Goal: Transaction & Acquisition: Purchase product/service

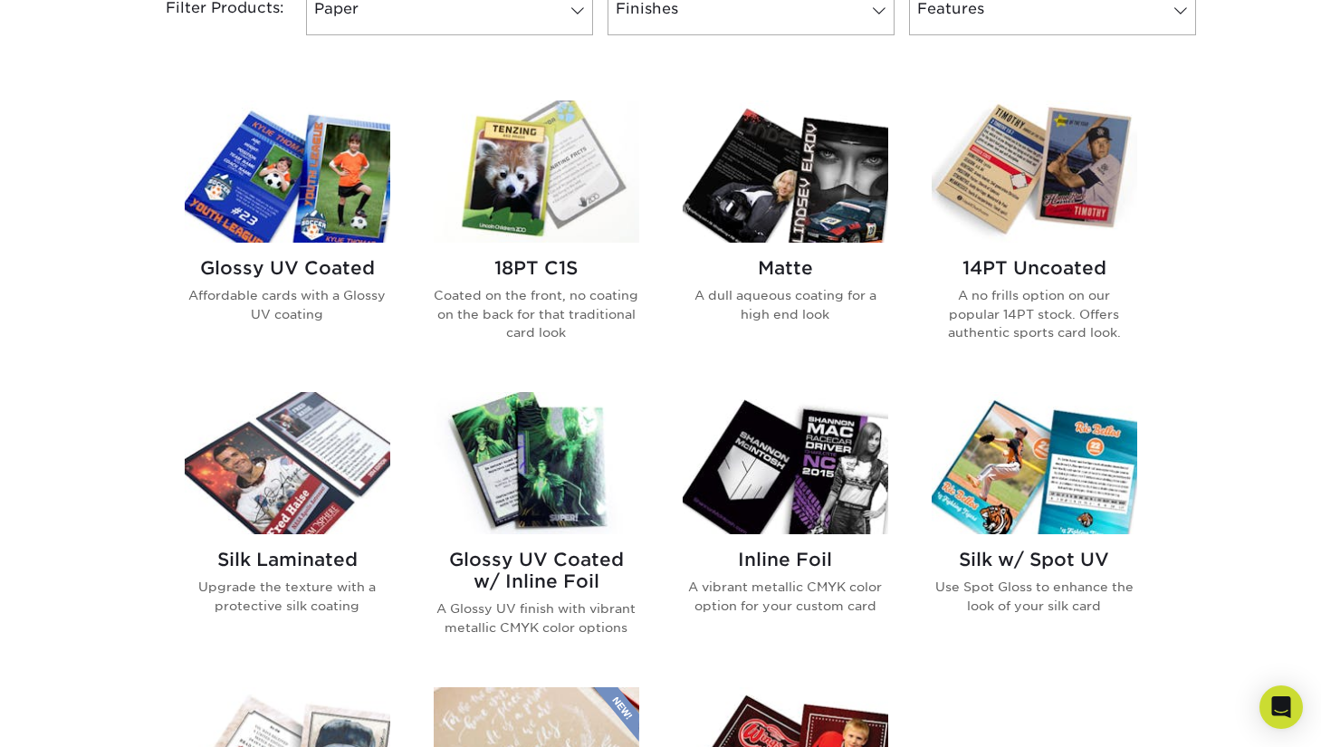
scroll to position [725, 0]
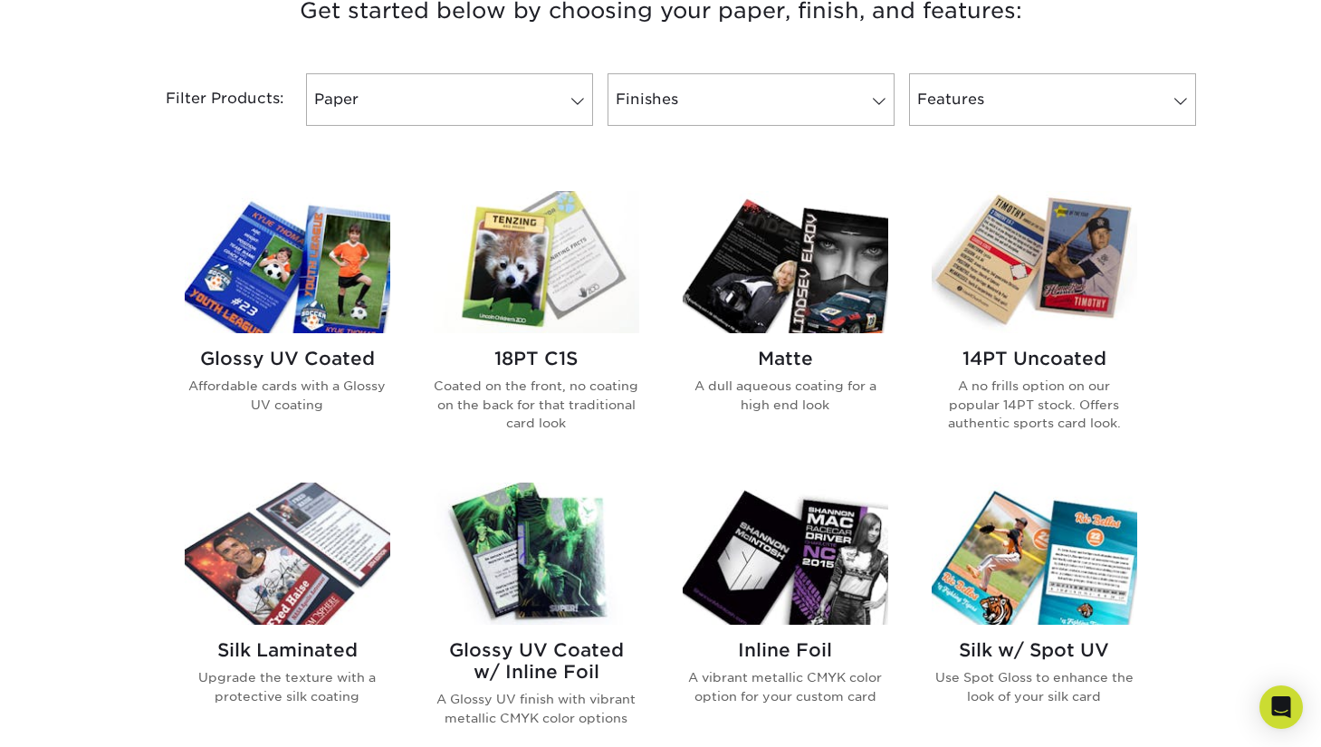
click at [840, 257] on img at bounding box center [786, 262] width 206 height 142
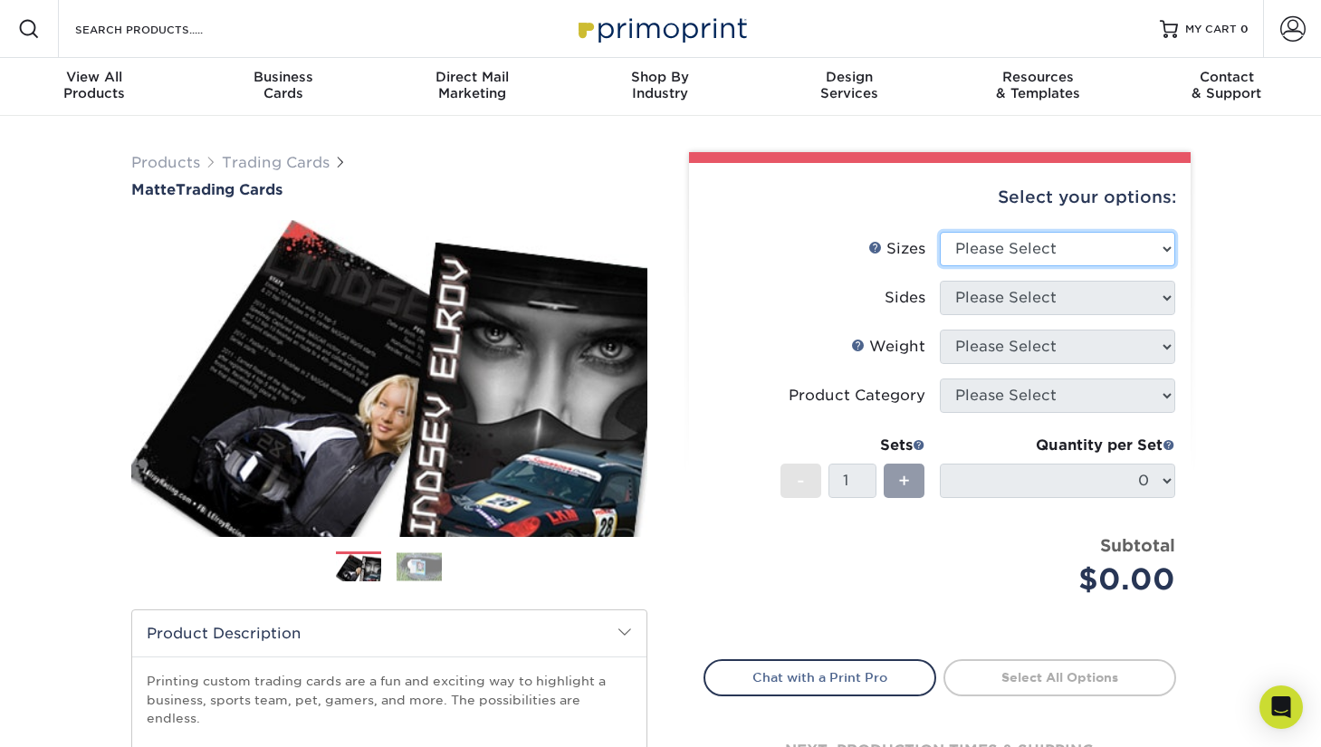
click at [1041, 242] on select "Please Select 2.5" x 3.5"" at bounding box center [1057, 249] width 235 height 34
select select "2.50x3.50"
click at [940, 232] on select "Please Select 2.5" x 3.5"" at bounding box center [1057, 249] width 235 height 34
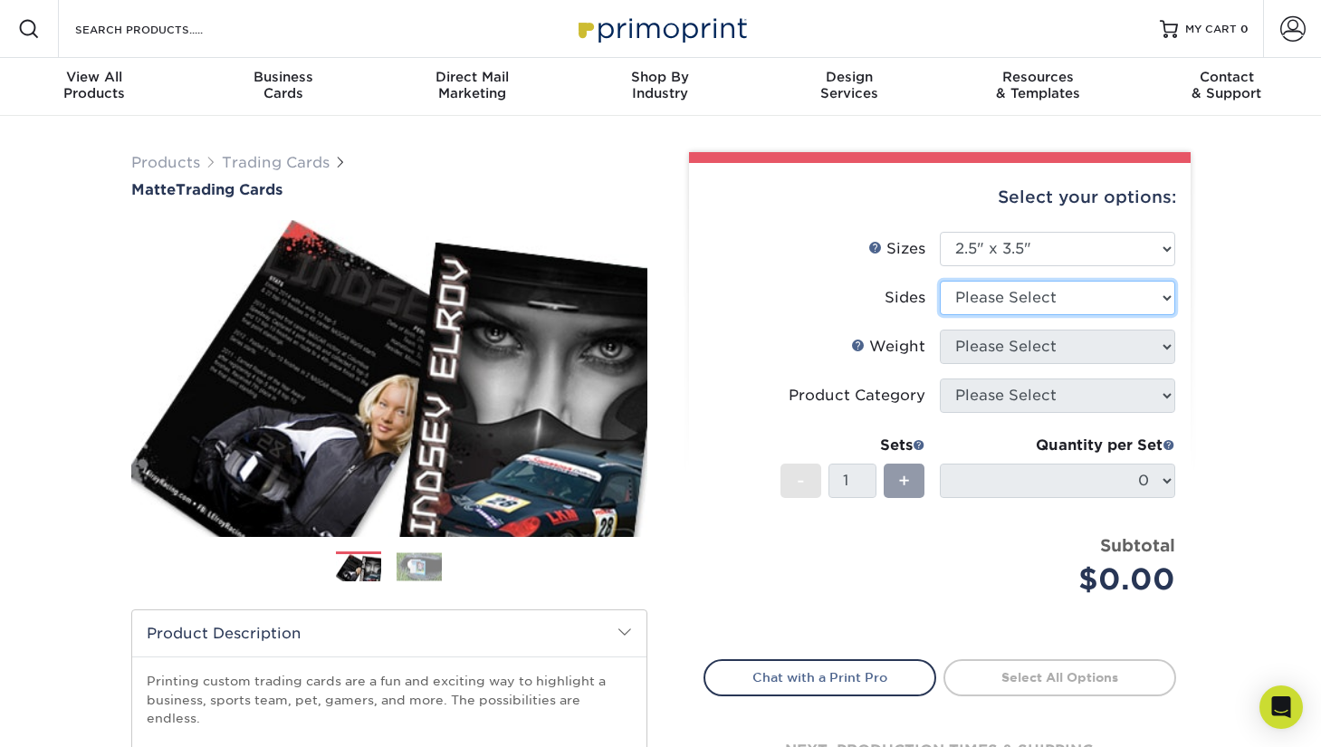
click at [1033, 296] on select "Please Select Print Both Sides Print Front Only" at bounding box center [1057, 298] width 235 height 34
select select "13abbda7-1d64-4f25-8bb2-c179b224825d"
click at [940, 281] on select "Please Select Print Both Sides Print Front Only" at bounding box center [1057, 298] width 235 height 34
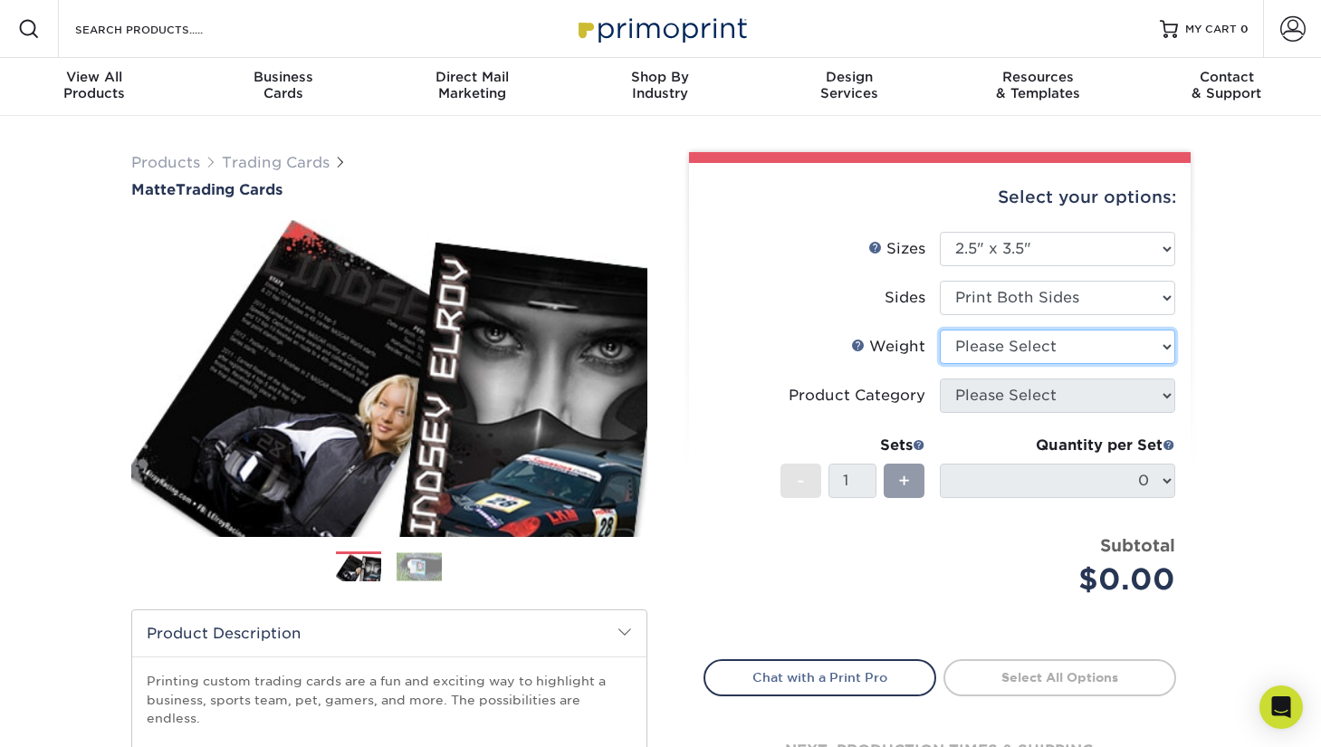
click at [1049, 351] on select "Please Select 16PT 14PT" at bounding box center [1057, 347] width 235 height 34
select select "14PT"
click at [940, 330] on select "Please Select 16PT 14PT" at bounding box center [1057, 347] width 235 height 34
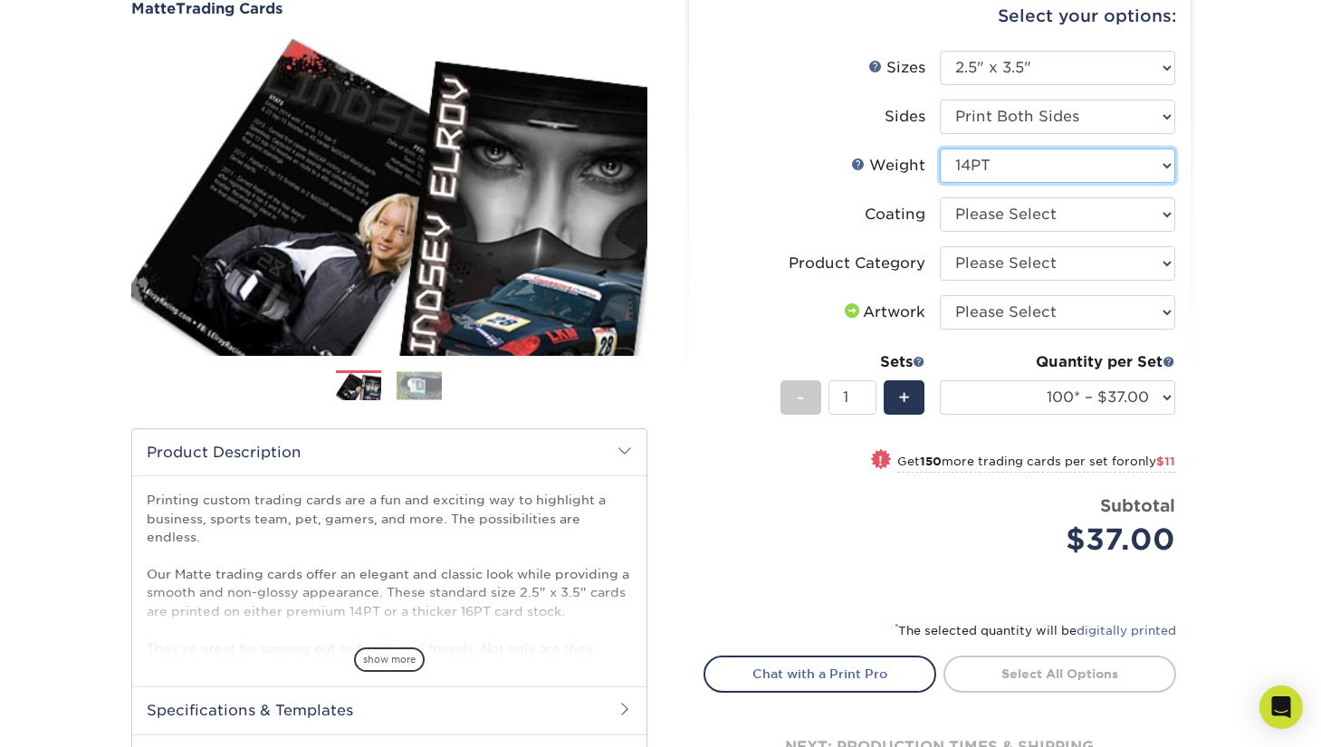
scroll to position [362, 0]
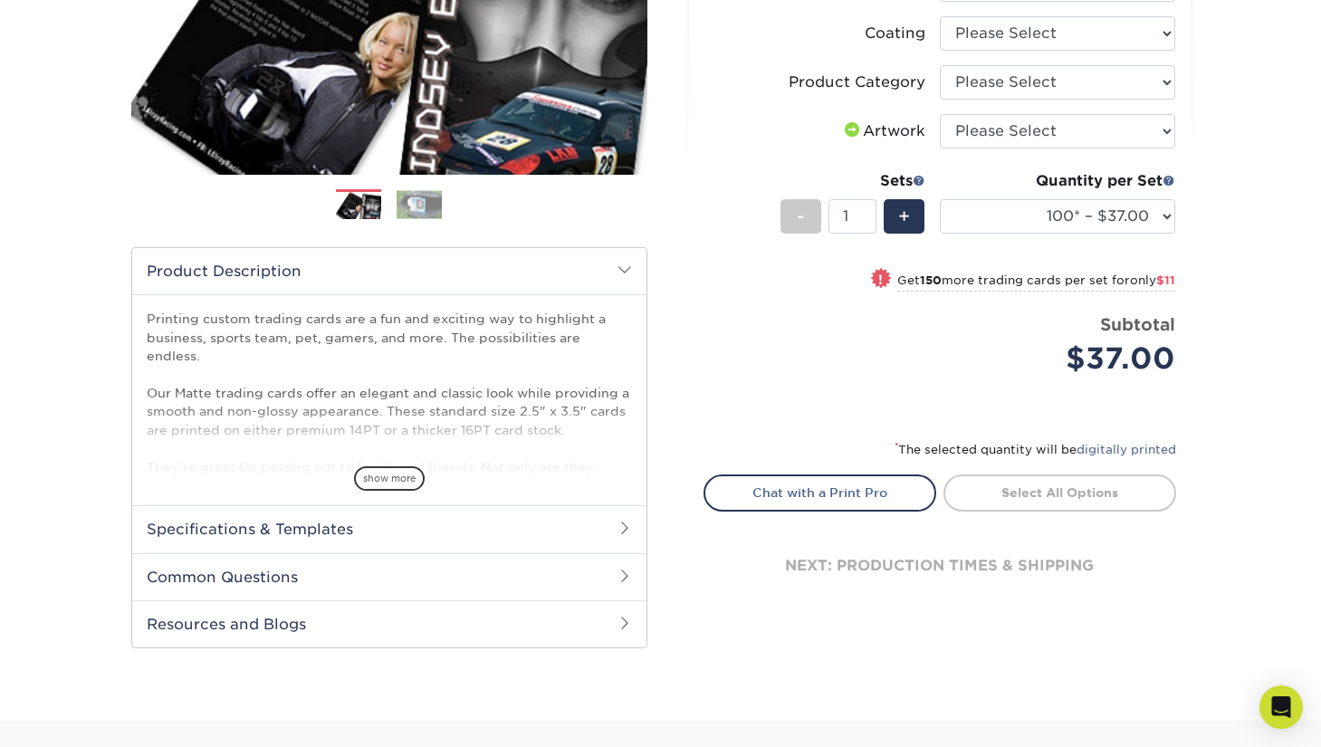
click at [489, 525] on h2 "Specifications & Templates" at bounding box center [389, 528] width 514 height 47
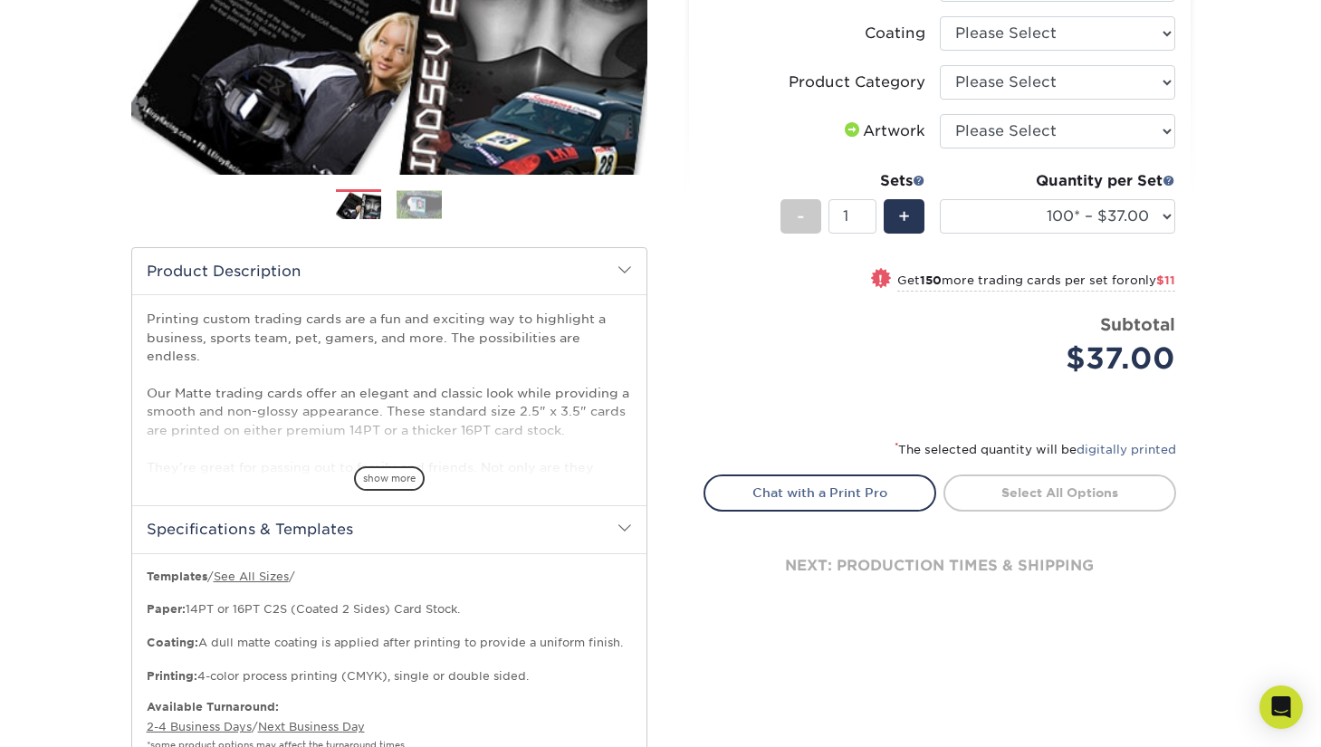
scroll to position [453, 0]
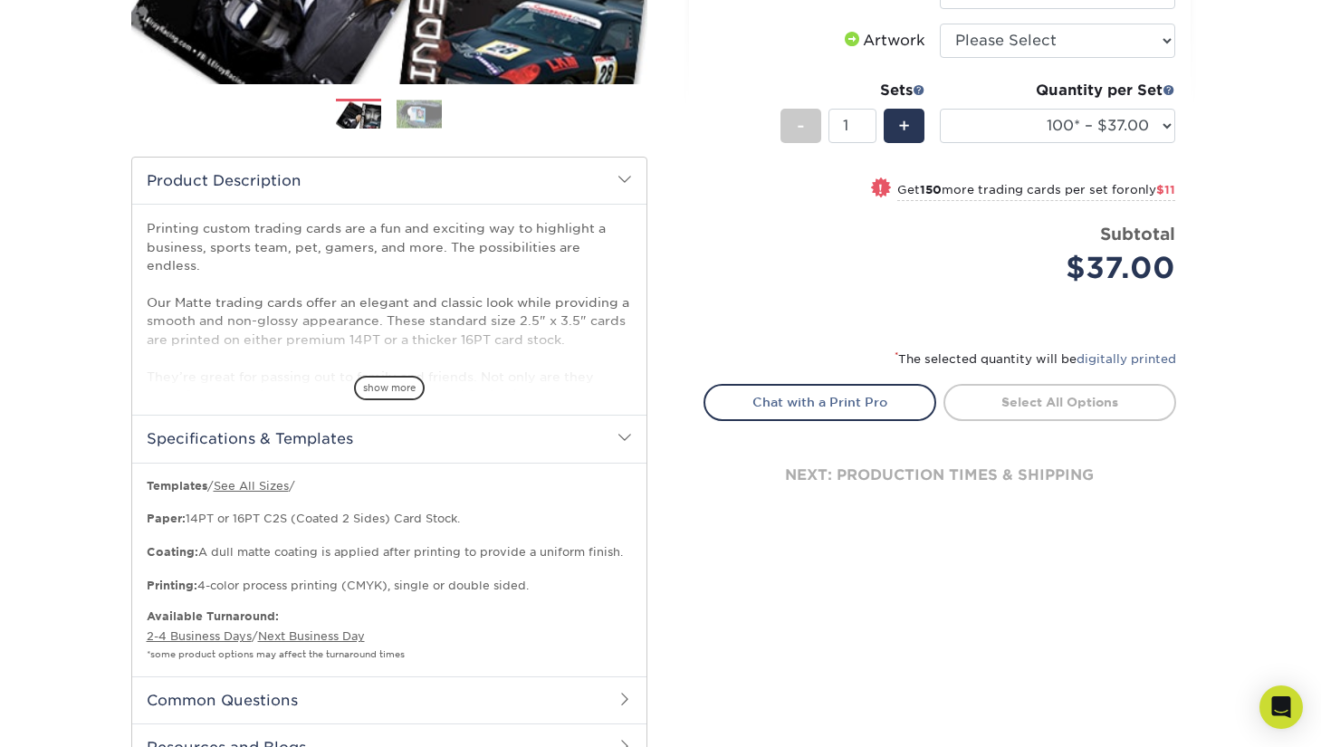
click at [357, 389] on span "show more" at bounding box center [389, 388] width 71 height 24
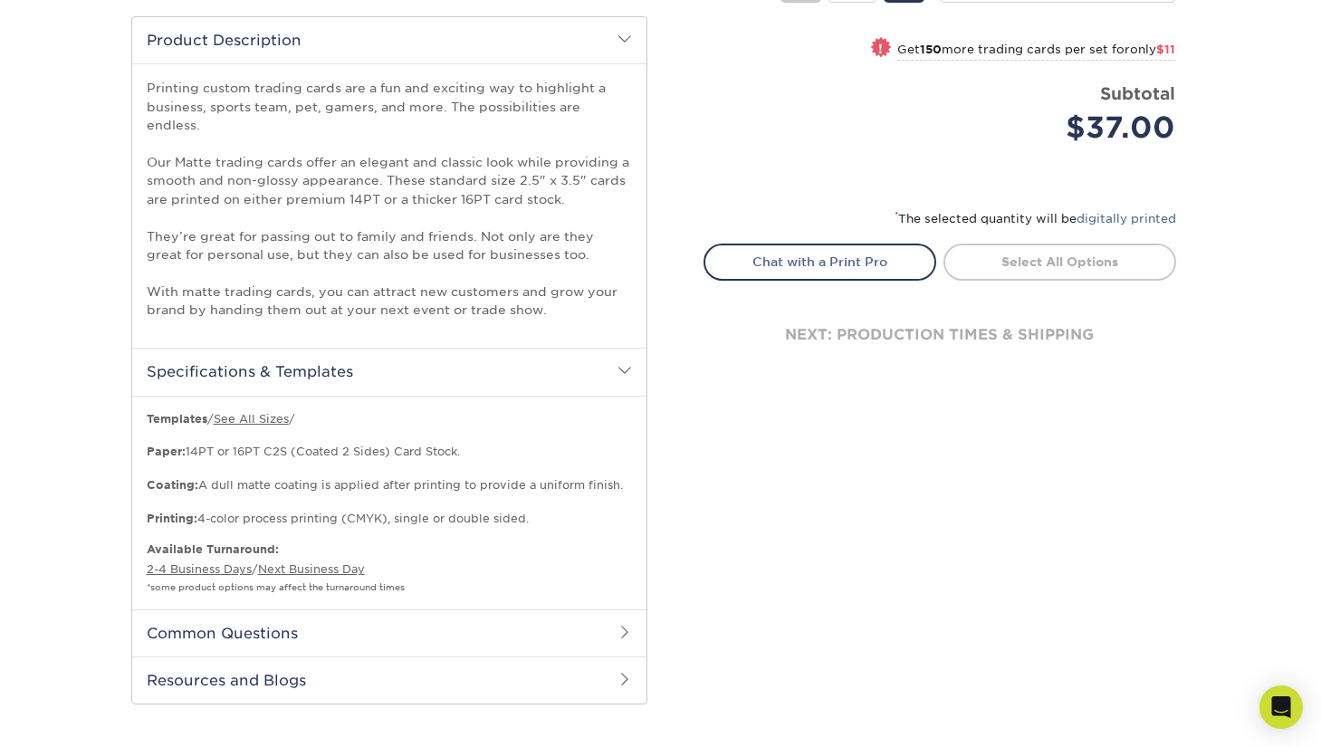
scroll to position [815, 0]
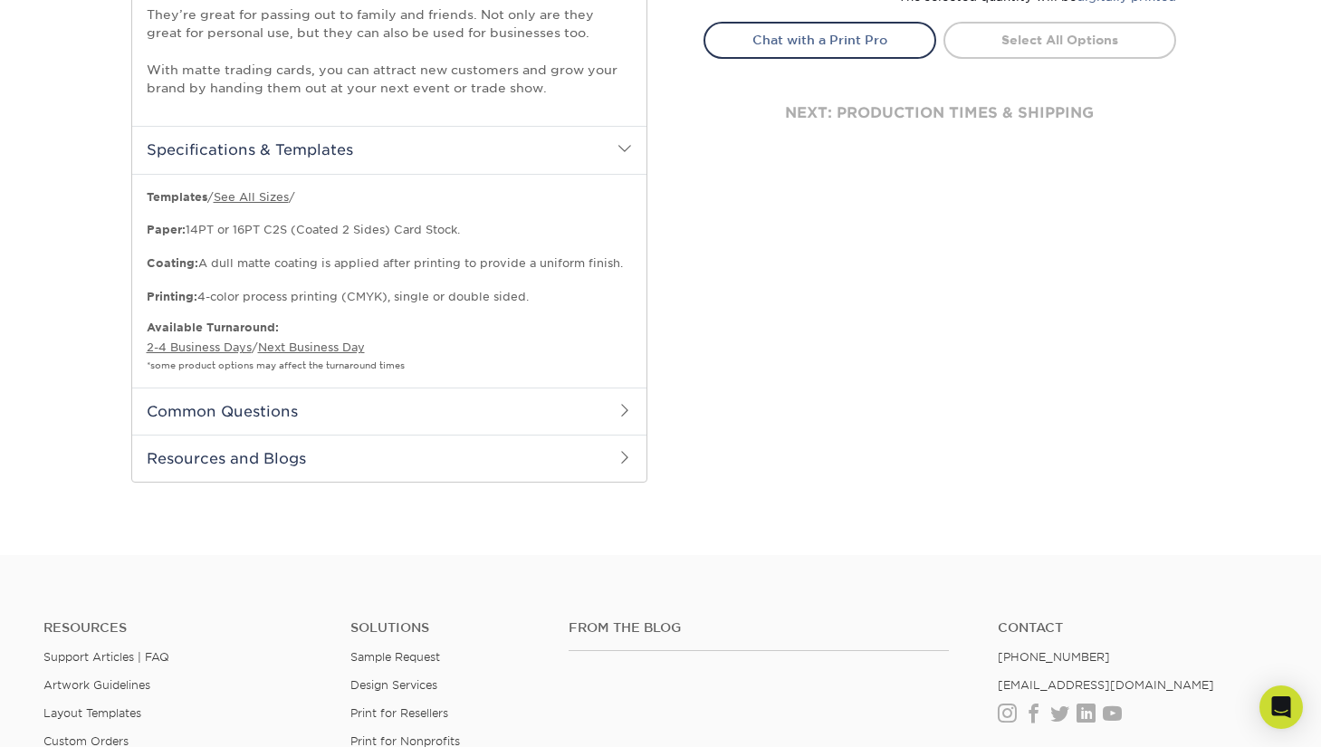
click at [441, 407] on h2 "Common Questions" at bounding box center [389, 411] width 514 height 47
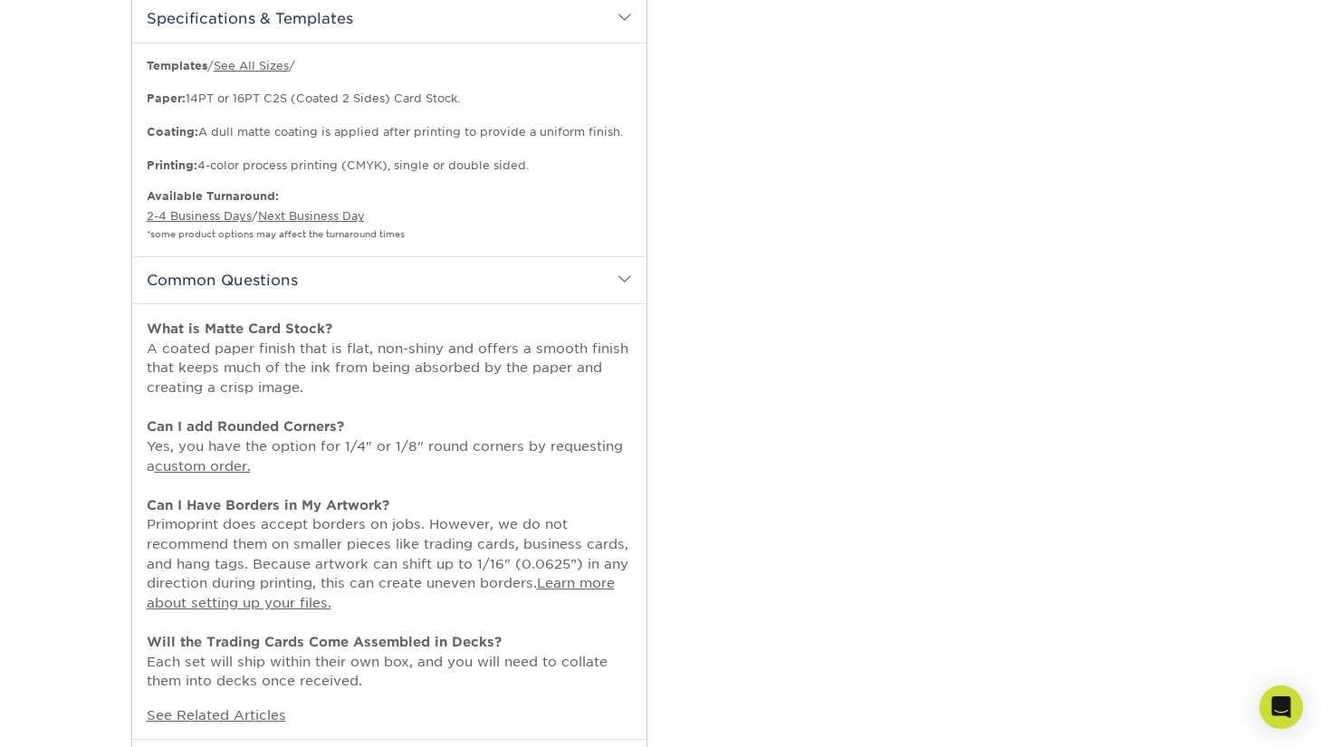
scroll to position [1087, 0]
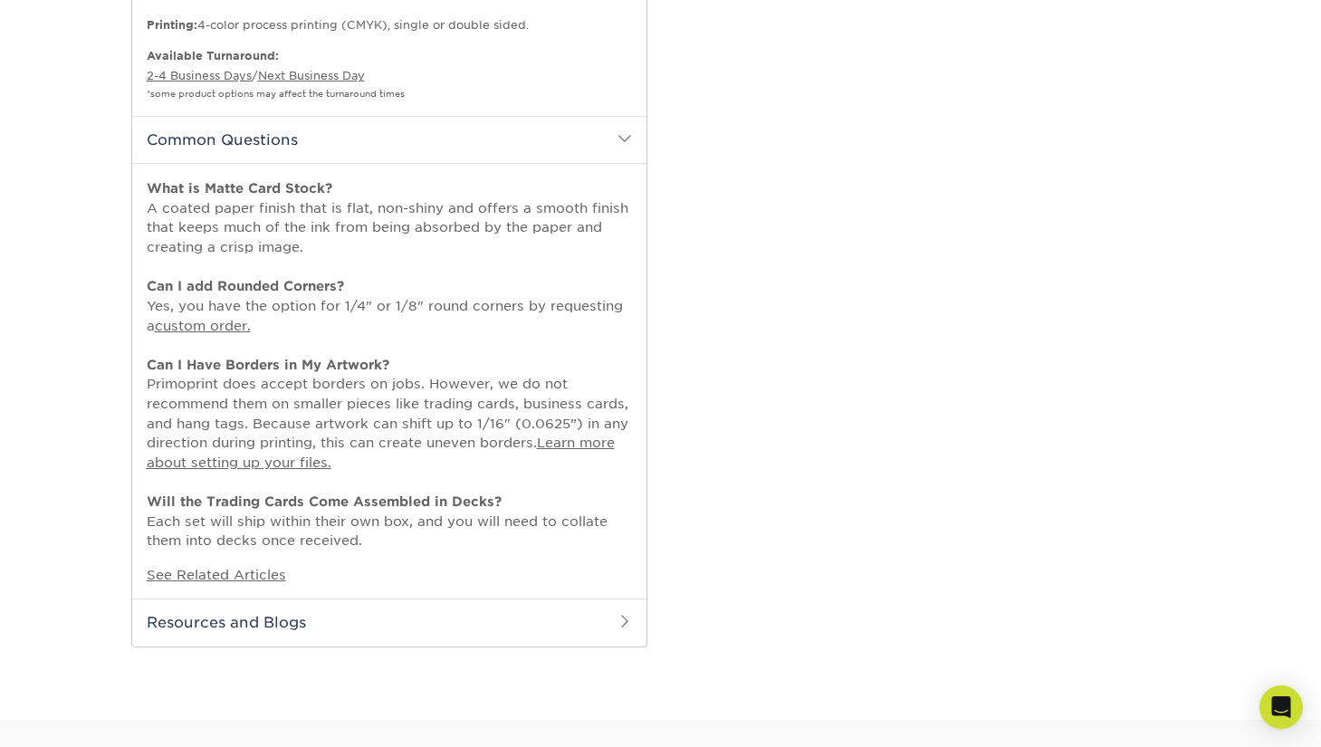
click at [469, 602] on h2 "Resources and Blogs" at bounding box center [389, 622] width 514 height 47
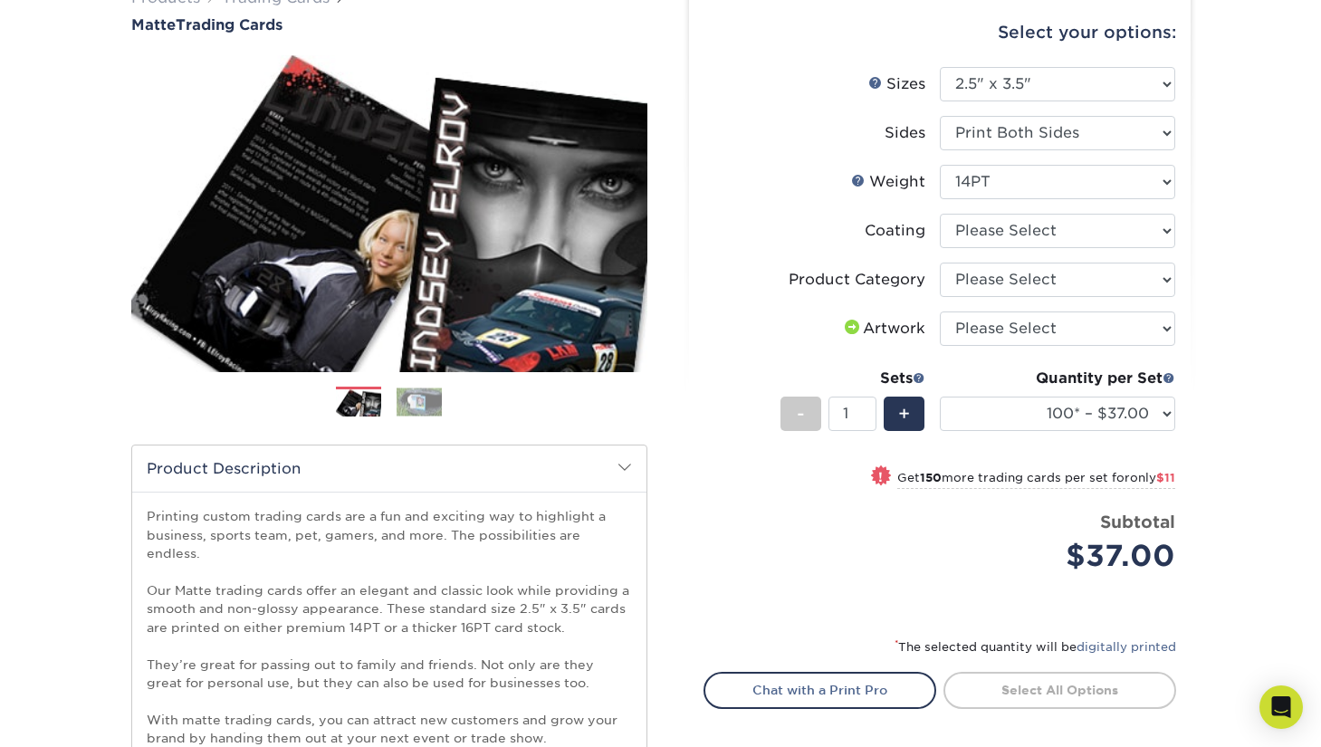
scroll to position [0, 0]
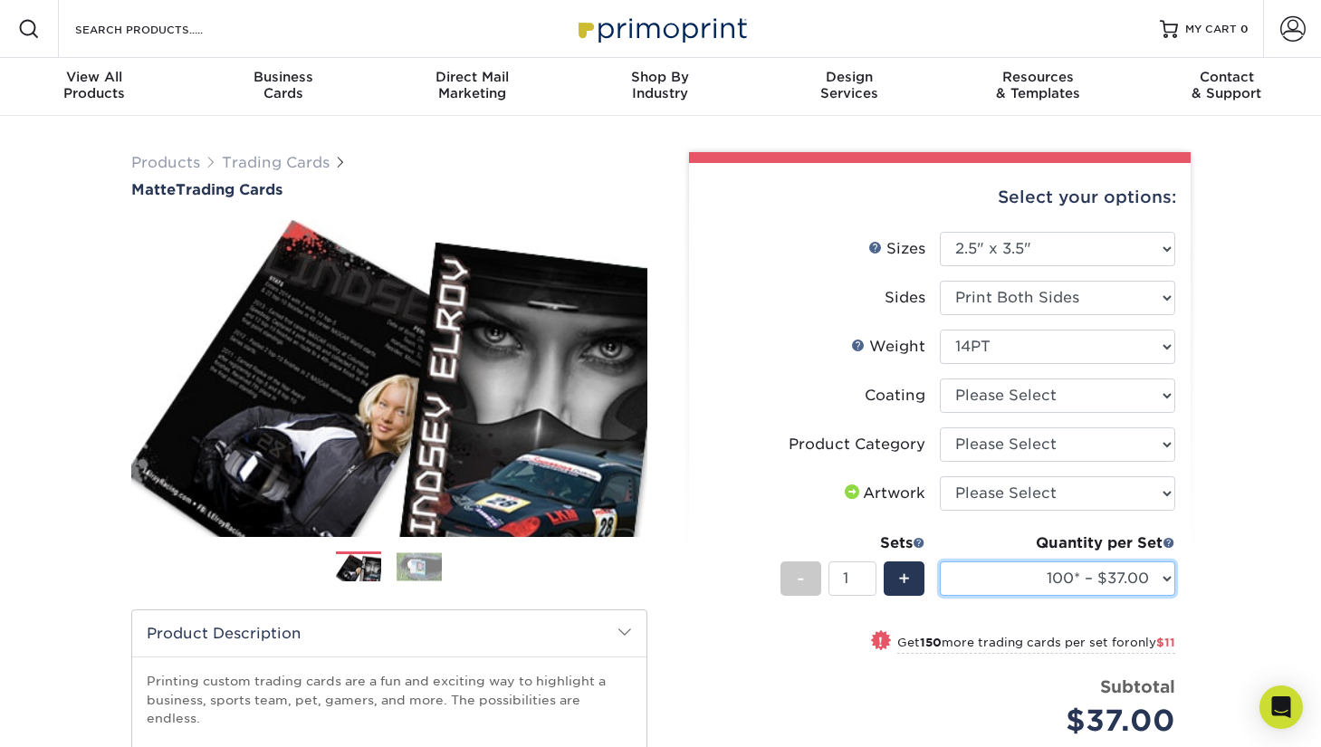
click at [1046, 586] on select "100* – $37.00 250* – $48.00 500* – $59.00 1000 – $72.00 2500 – $144.00 5000 – $…" at bounding box center [1057, 579] width 235 height 34
